Goal: Use online tool/utility: Utilize a website feature to perform a specific function

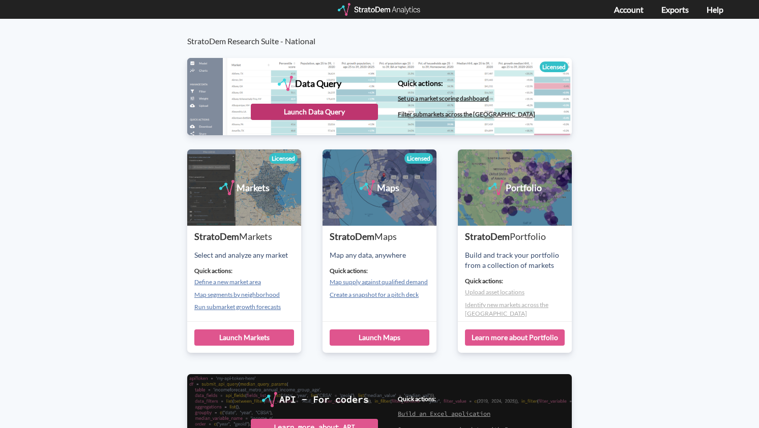
click at [340, 115] on div "Launch Data Query" at bounding box center [314, 112] width 127 height 16
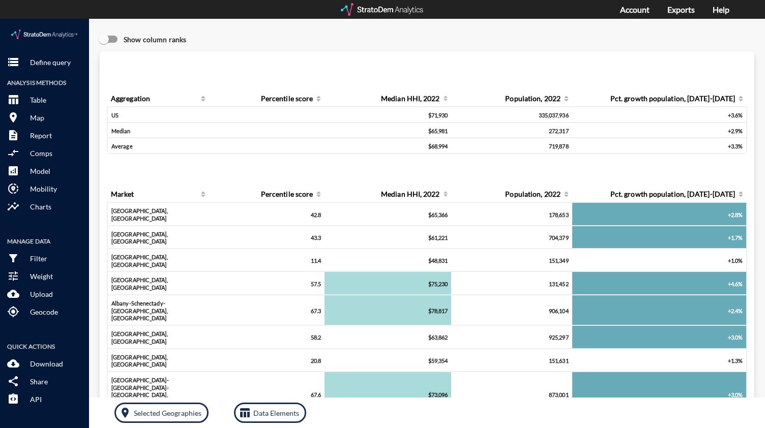
click div "storage Define query Analysis Methods table_chart Table room Map description Re…"
click p "Define query"
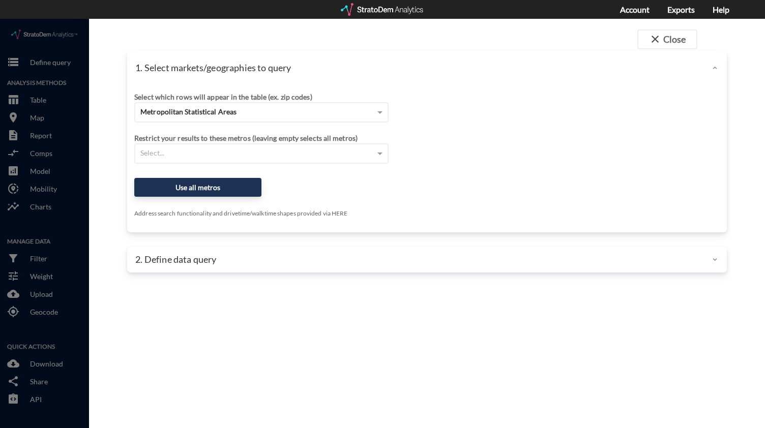
click div "2. Define data query"
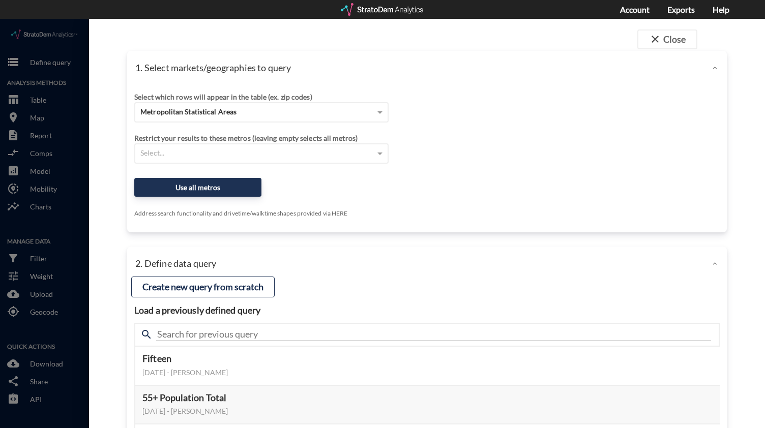
scroll to position [190, 0]
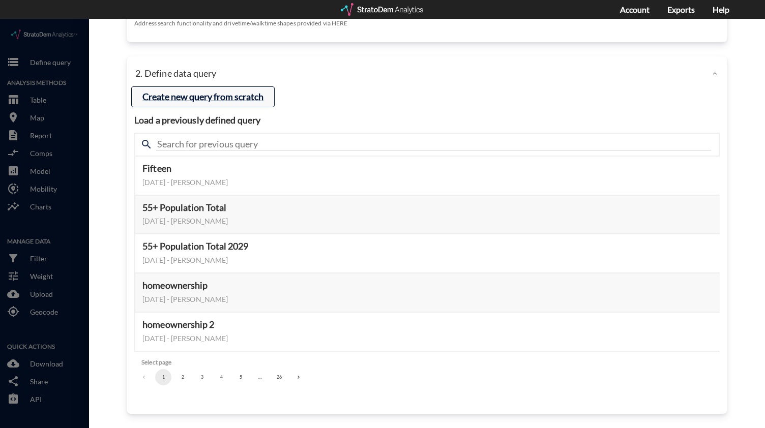
click button "Create new query from scratch"
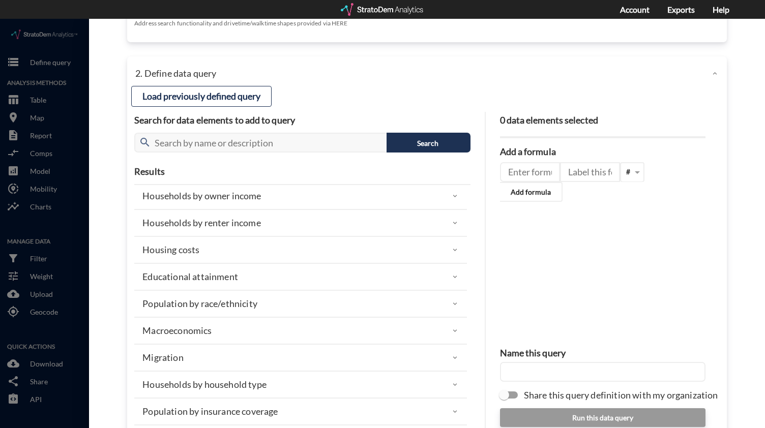
scroll to position [196, 0]
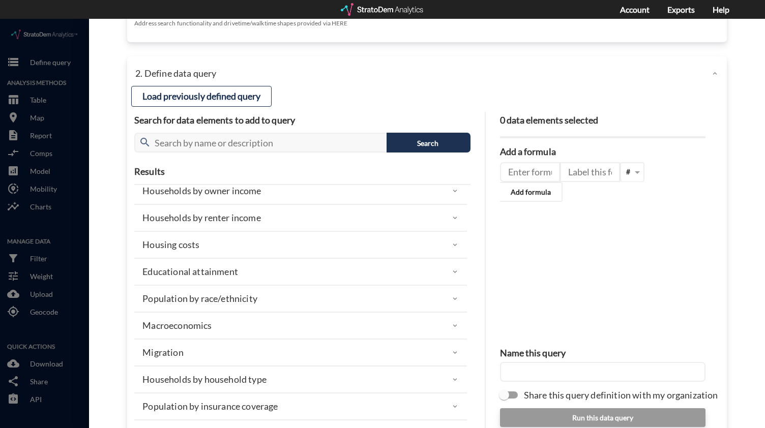
click div "Migration"
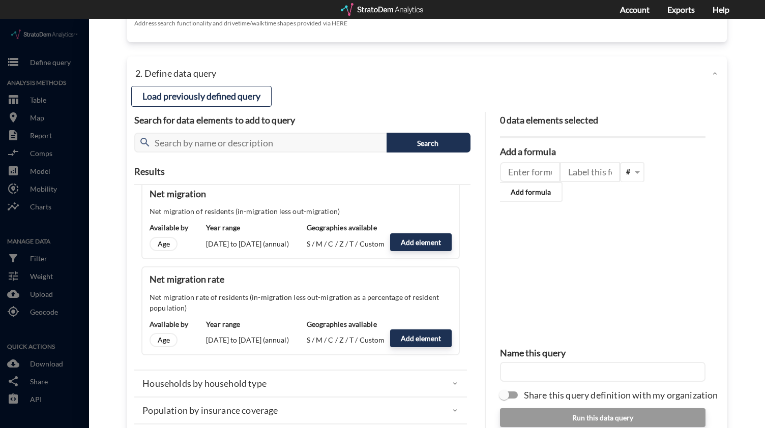
scroll to position [384, 0]
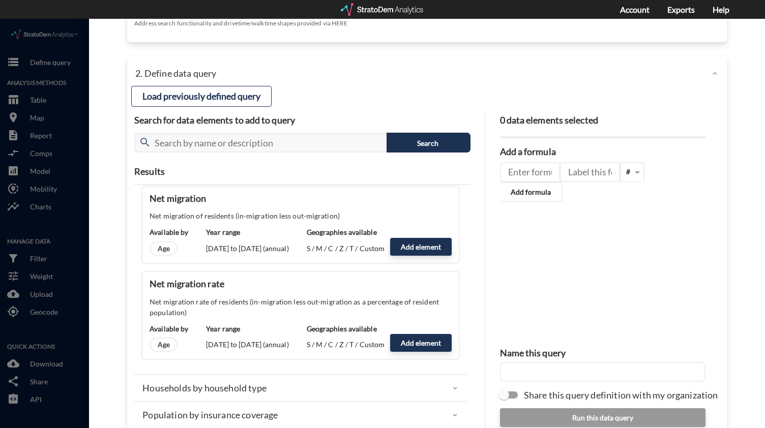
click div
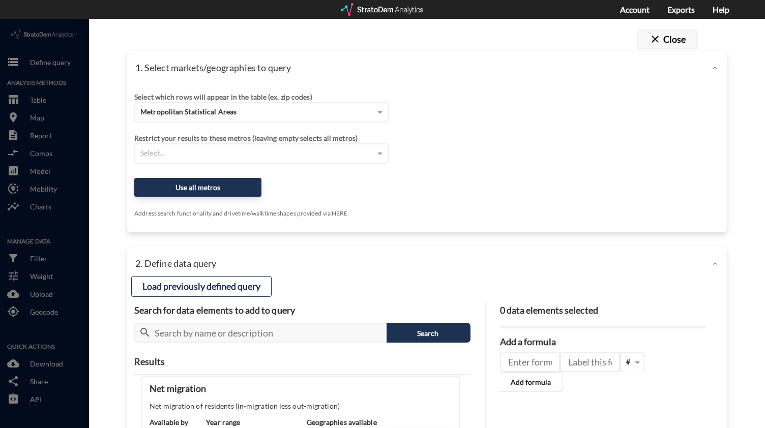
click button "close Close"
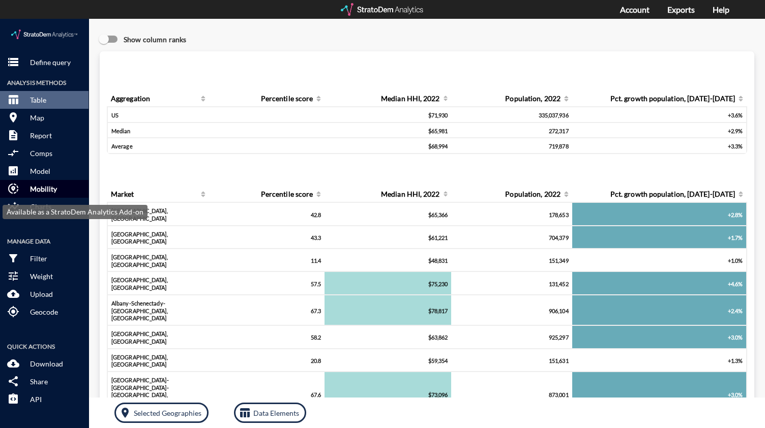
click p "Mobility"
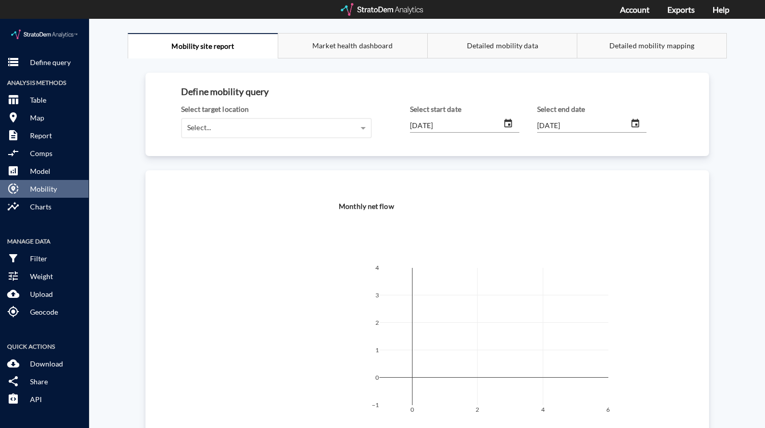
click div "Detailed mobility data"
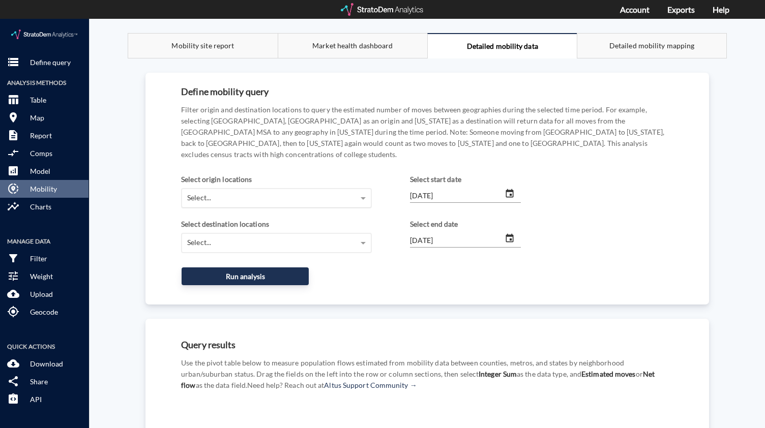
click div "Select..."
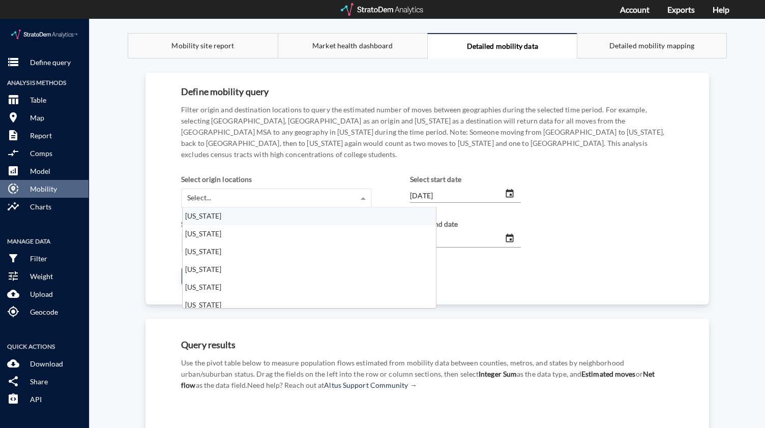
scroll to position [93, 247]
click div "[US_STATE]"
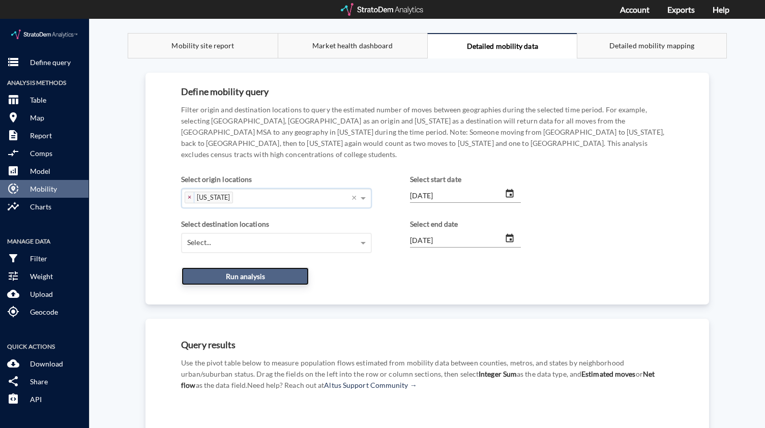
click button "Run analysis"
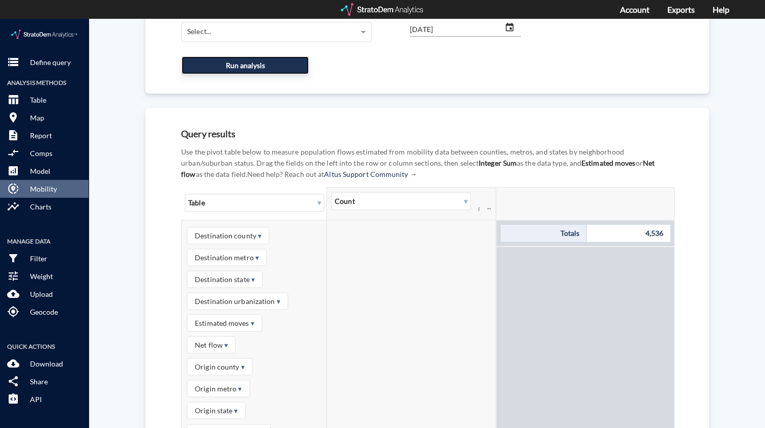
scroll to position [211, 0]
click div "▾ Table"
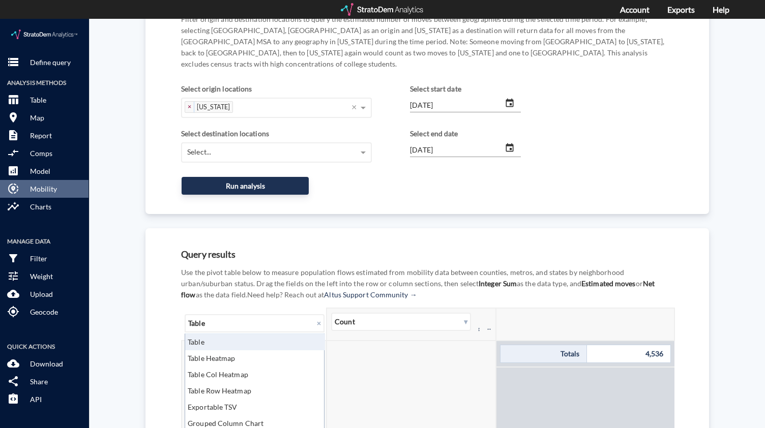
scroll to position [0, 0]
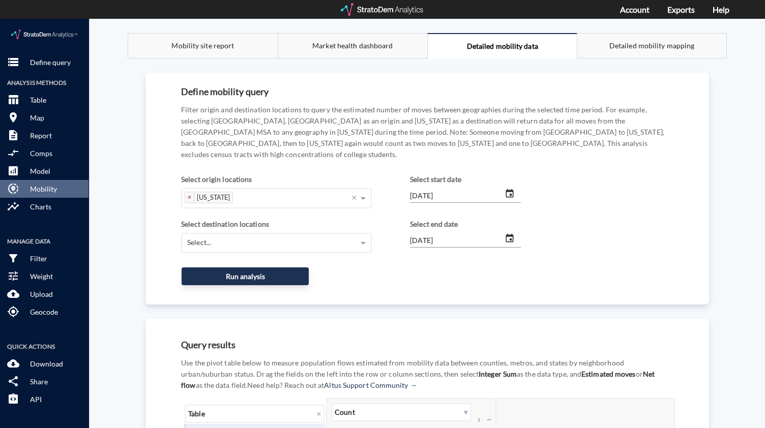
click div "Define mobility query Filter origin and destination locations to query the esti…"
click div "Market health dashboard"
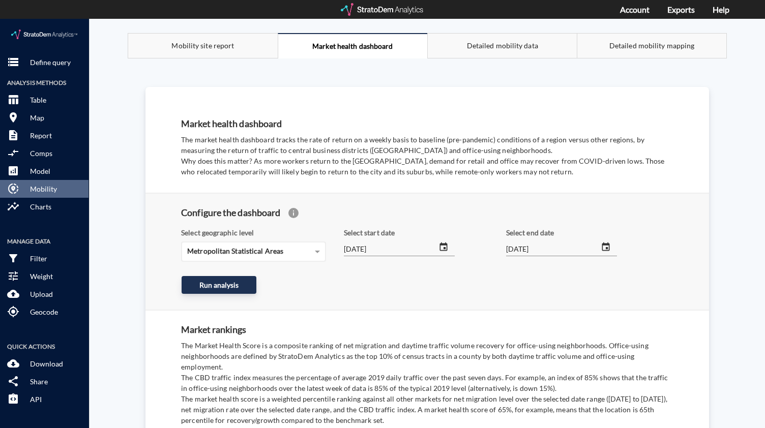
click span "Mobility site report"
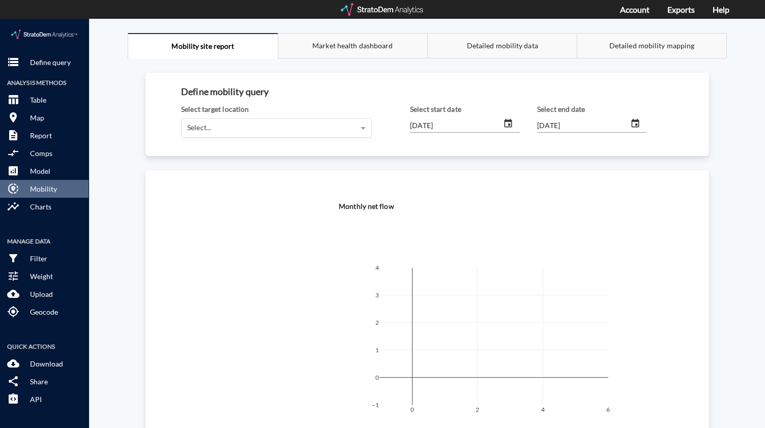
click div "Select..."
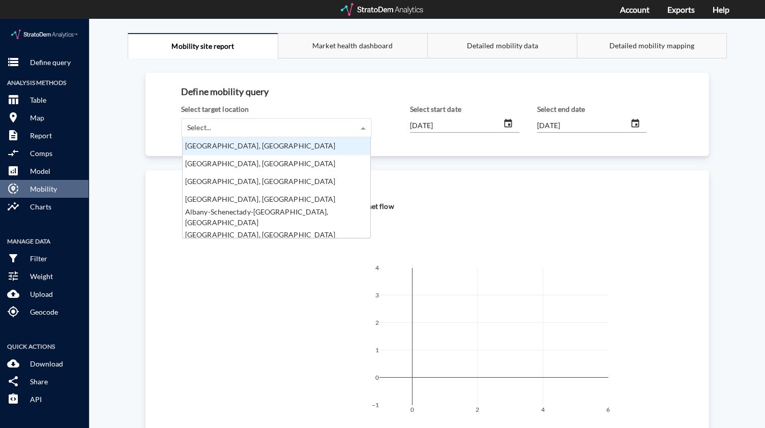
scroll to position [93, 182]
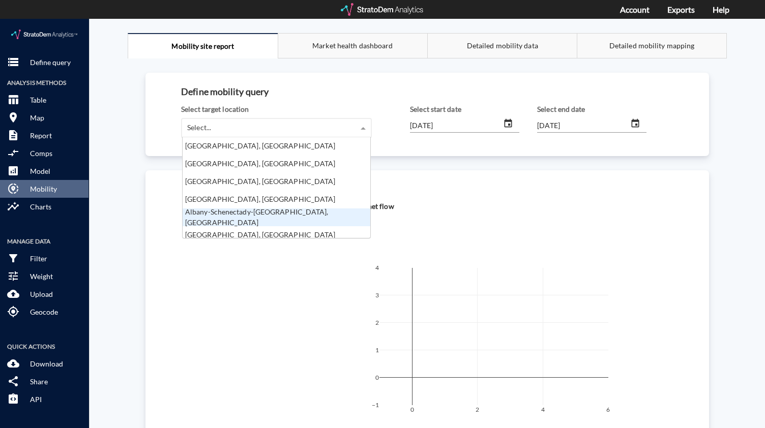
click div "Albany-Schenectady-[GEOGRAPHIC_DATA], [GEOGRAPHIC_DATA]"
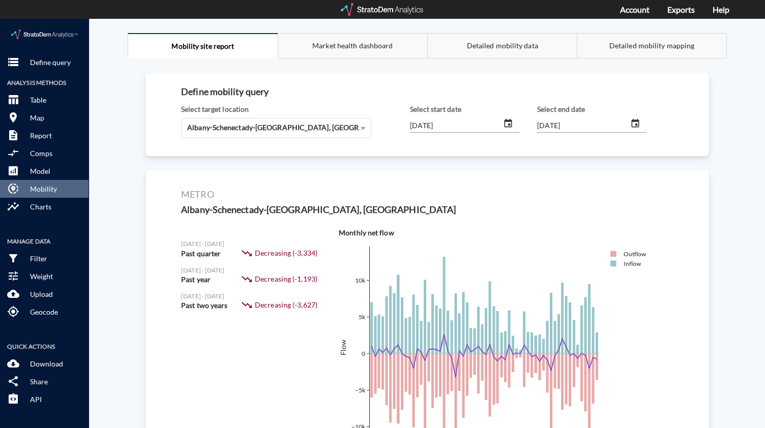
click div "metro [GEOGRAPHIC_DATA]-[GEOGRAPHIC_DATA]-[GEOGRAPHIC_DATA], [GEOGRAPHIC_DATA] …"
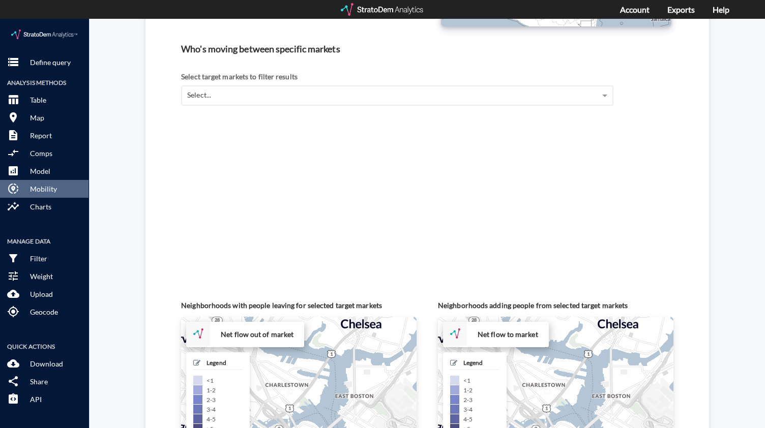
scroll to position [982, 0]
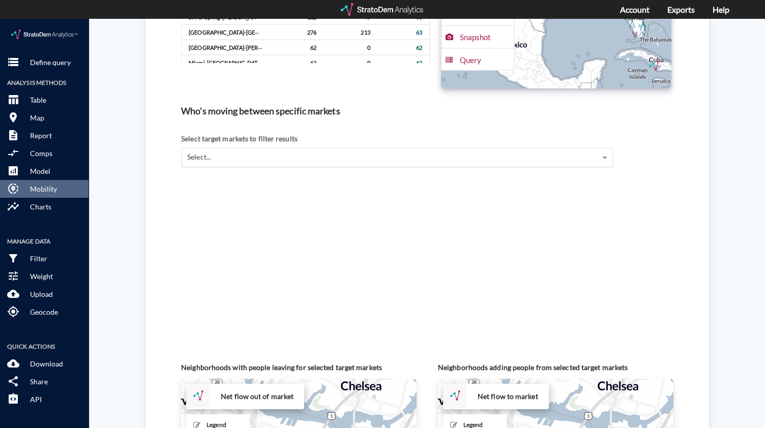
click div "Select..."
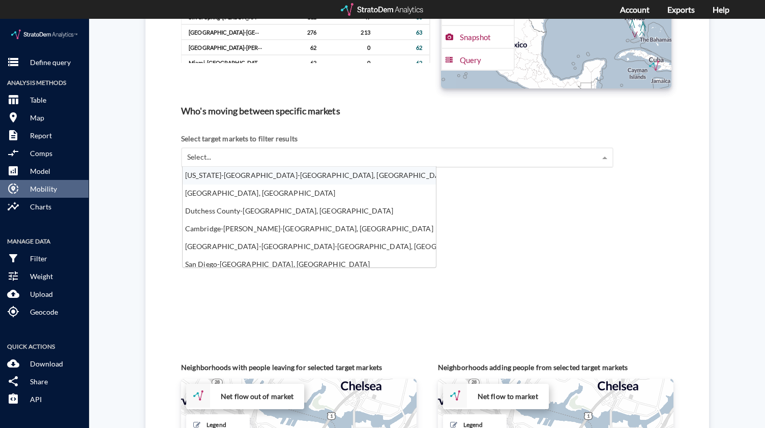
scroll to position [93, 247]
click div "Dutchess County-[GEOGRAPHIC_DATA], [GEOGRAPHIC_DATA]"
